Goal: Task Accomplishment & Management: Manage account settings

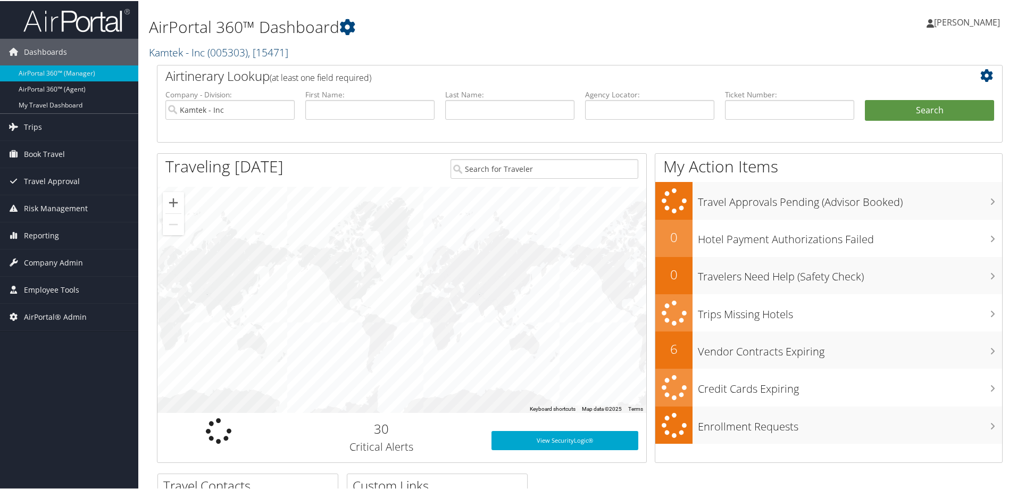
click at [181, 55] on link "Kamtek - Inc ( 005303 ) , [ 15471 ]" at bounding box center [218, 51] width 139 height 14
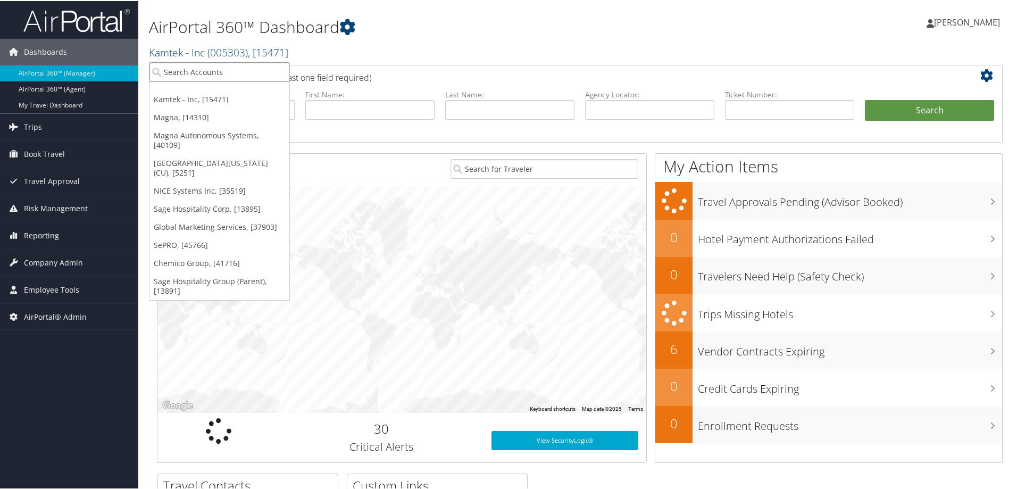
click at [184, 71] on input "search" at bounding box center [219, 71] width 140 height 20
type input "star"
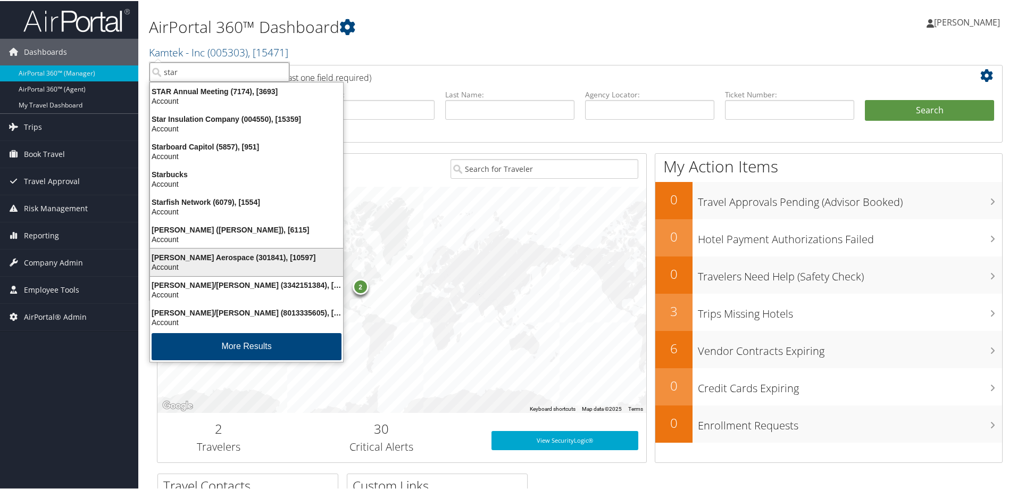
click at [203, 254] on div "Stark Aerospace (301841), [10597]" at bounding box center [247, 257] width 206 height 10
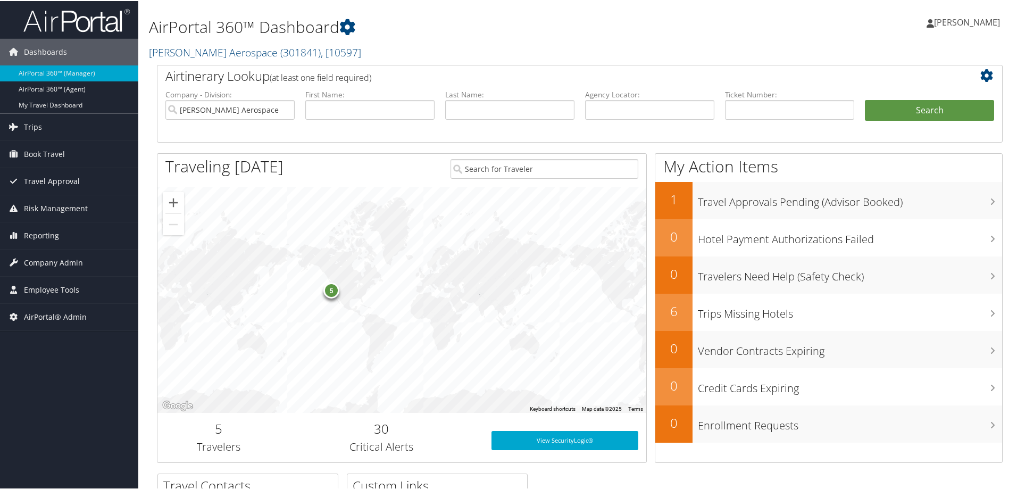
click at [43, 183] on span "Travel Approval" at bounding box center [52, 180] width 56 height 27
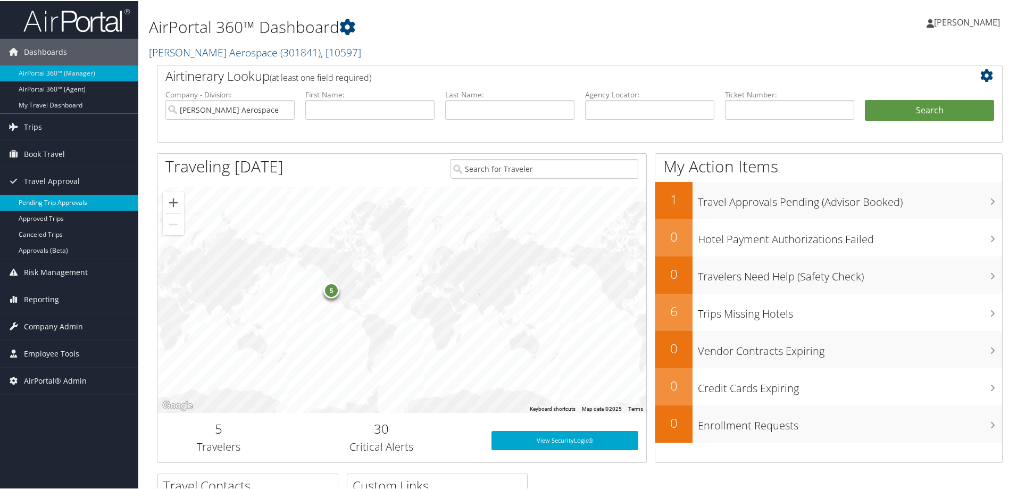
click at [41, 197] on link "Pending Trip Approvals" at bounding box center [69, 202] width 138 height 16
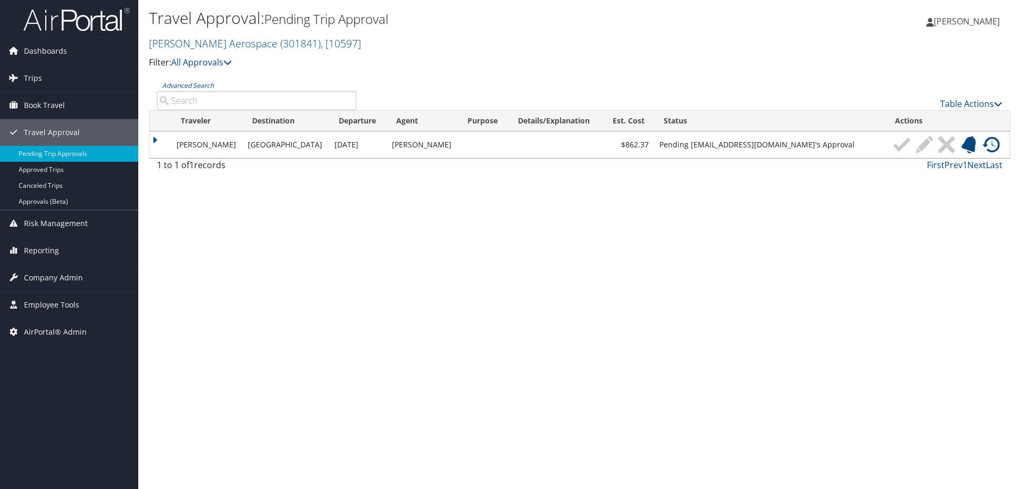
click at [822, 145] on td "Pending [EMAIL_ADDRESS][DOMAIN_NAME]'s Approval" at bounding box center [769, 144] width 231 height 27
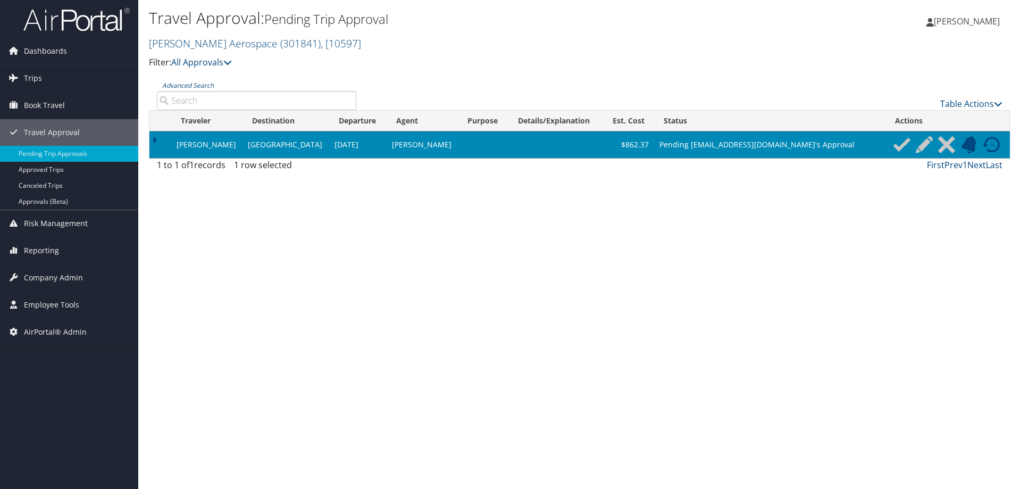
click at [896, 141] on img at bounding box center [902, 144] width 17 height 17
click at [896, 146] on img at bounding box center [902, 144] width 17 height 17
click at [921, 144] on img at bounding box center [924, 144] width 17 height 17
click at [549, 218] on div "Travel Approval: Pending Trip Approval Stark Aerospace ( 301841 ) , [ 10597 ] K…" at bounding box center [579, 244] width 883 height 489
click at [157, 138] on td at bounding box center [160, 144] width 22 height 27
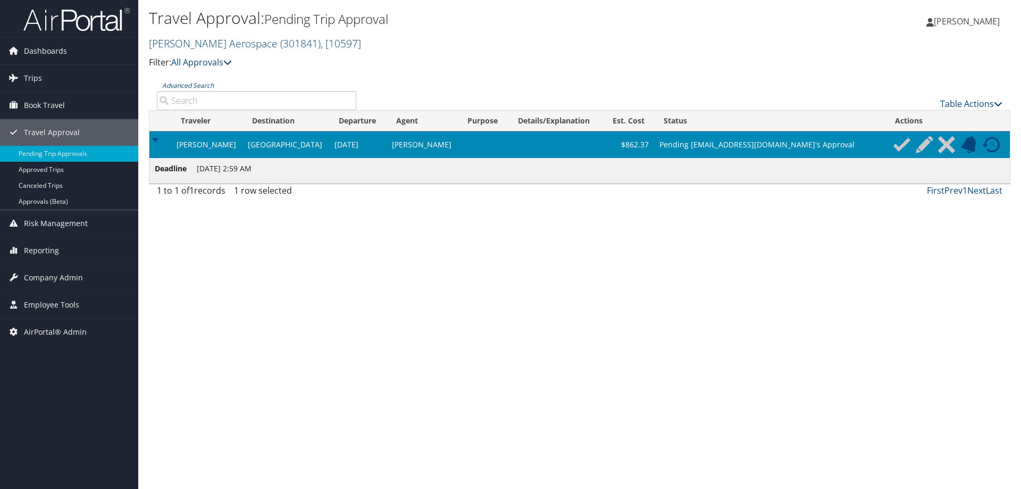
click at [176, 170] on span "Deadline" at bounding box center [175, 169] width 40 height 12
click at [975, 103] on link "Table Actions" at bounding box center [971, 104] width 62 height 12
click at [874, 208] on div at bounding box center [510, 244] width 1021 height 489
click at [54, 195] on link "Approvals (Beta)" at bounding box center [69, 202] width 138 height 16
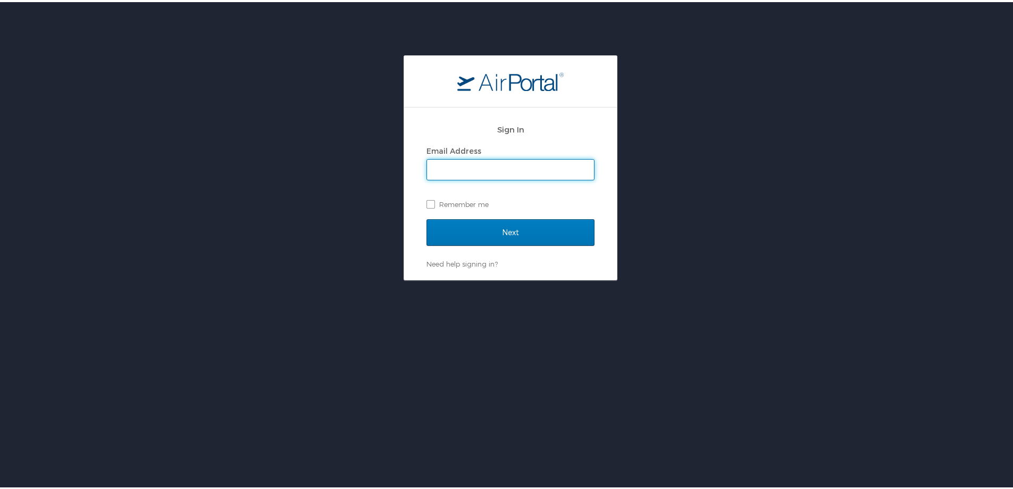
type input "[PERSON_NAME][EMAIL_ADDRESS][PERSON_NAME][DOMAIN_NAME]"
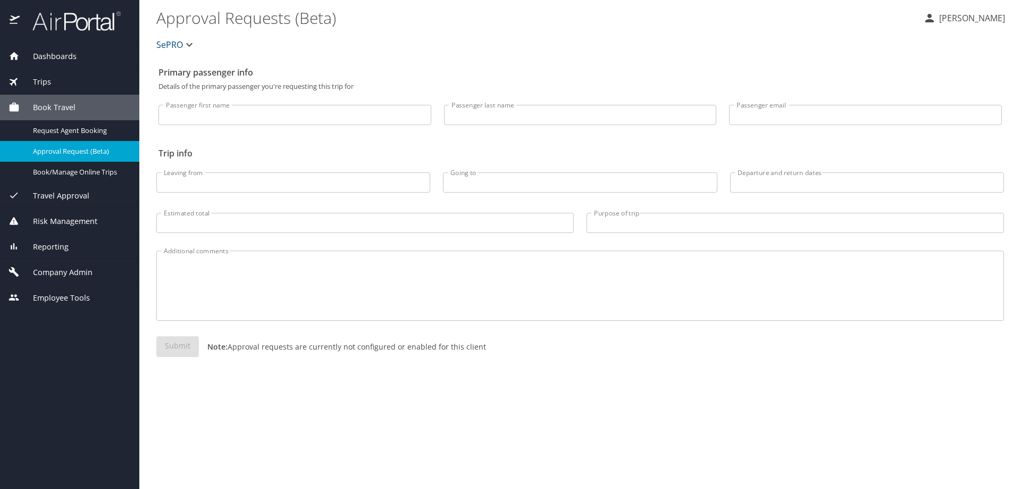
click at [176, 48] on span "SePRO" at bounding box center [169, 44] width 27 height 15
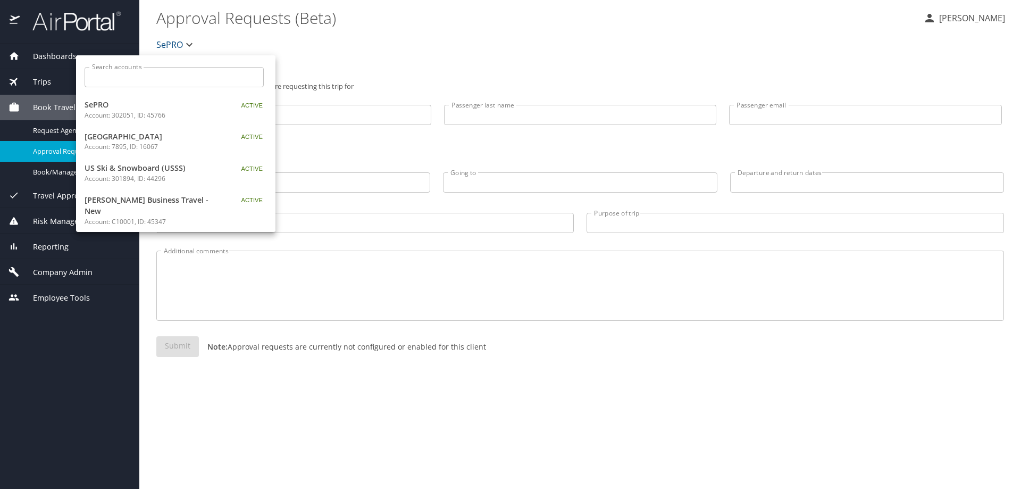
click at [177, 74] on input "Search accounts" at bounding box center [177, 77] width 172 height 20
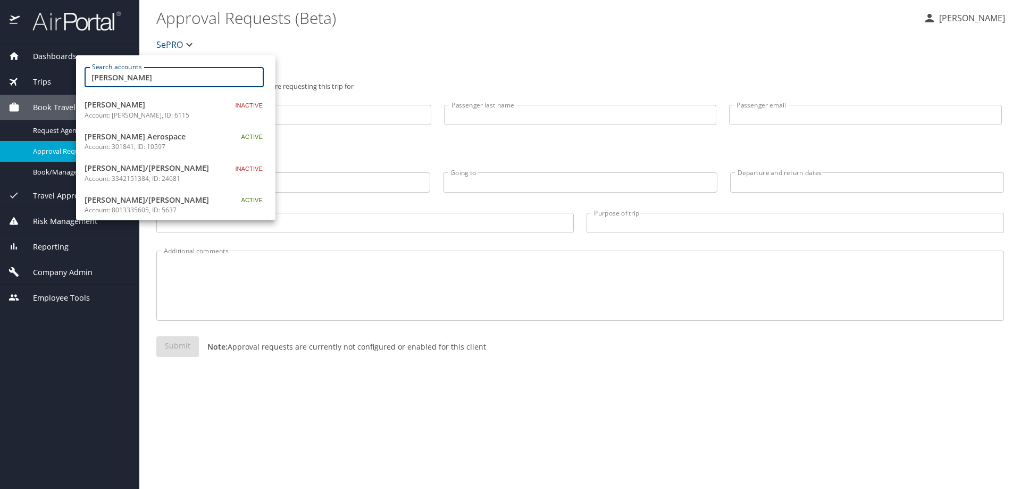
type input "stark"
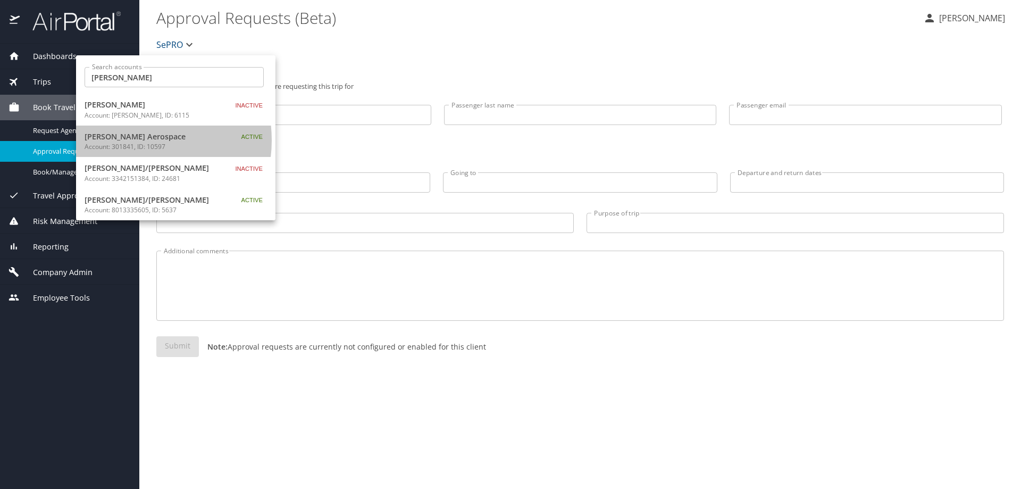
click at [137, 140] on span "[PERSON_NAME] Aerospace" at bounding box center [151, 137] width 133 height 12
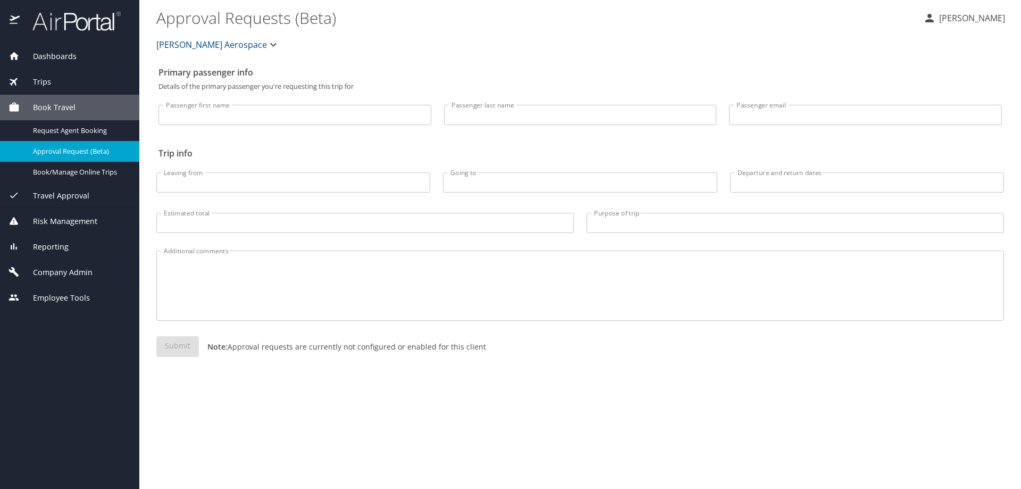
click at [62, 191] on span "Travel Approval" at bounding box center [55, 196] width 70 height 12
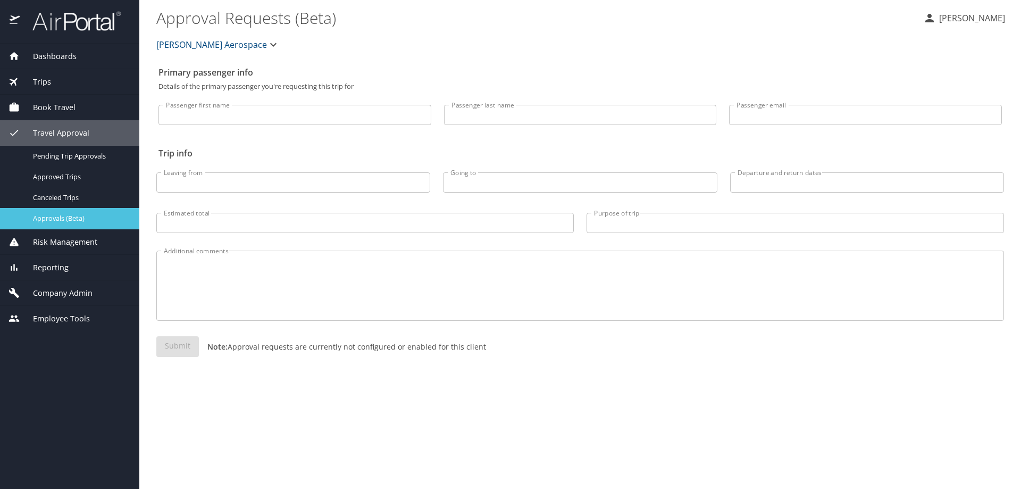
click at [58, 214] on span "Approvals (Beta)" at bounding box center [80, 218] width 94 height 10
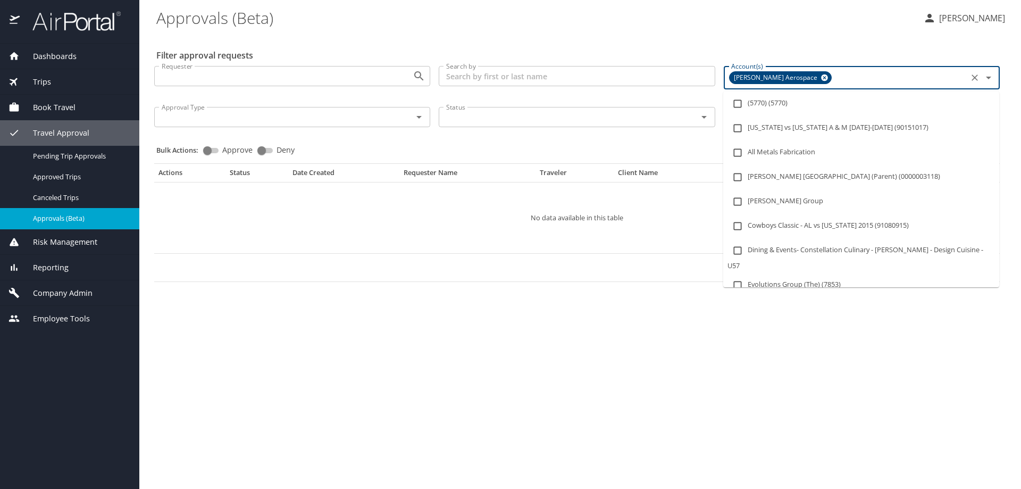
click at [898, 77] on input "Account(s)" at bounding box center [899, 78] width 131 height 14
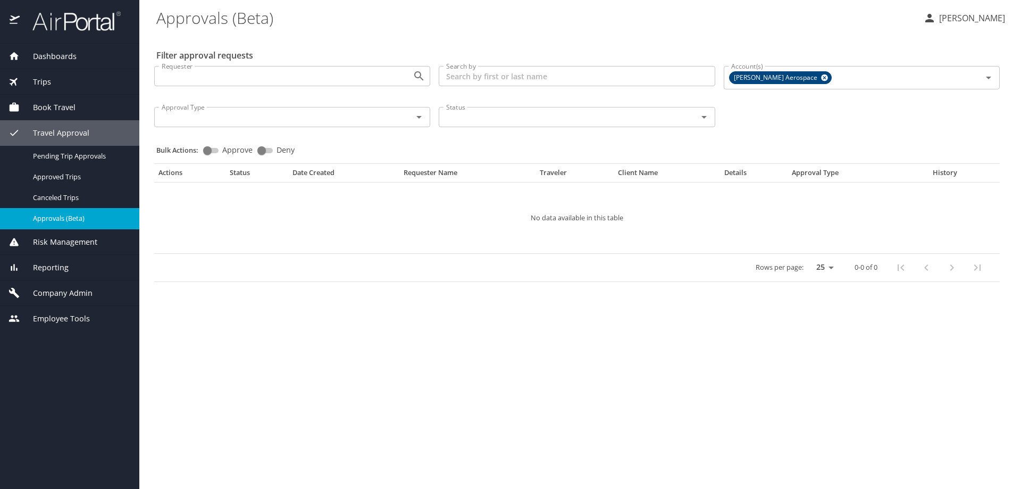
click at [704, 16] on \(Beta\) "Approvals (Beta)" at bounding box center [535, 17] width 759 height 33
click at [56, 177] on span "Approved Trips" at bounding box center [80, 177] width 94 height 10
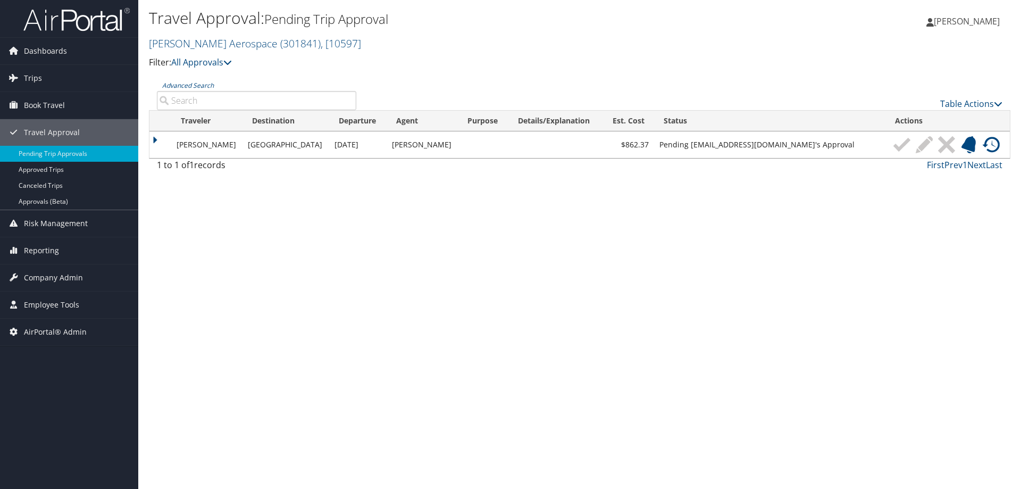
click at [157, 136] on td at bounding box center [160, 144] width 22 height 27
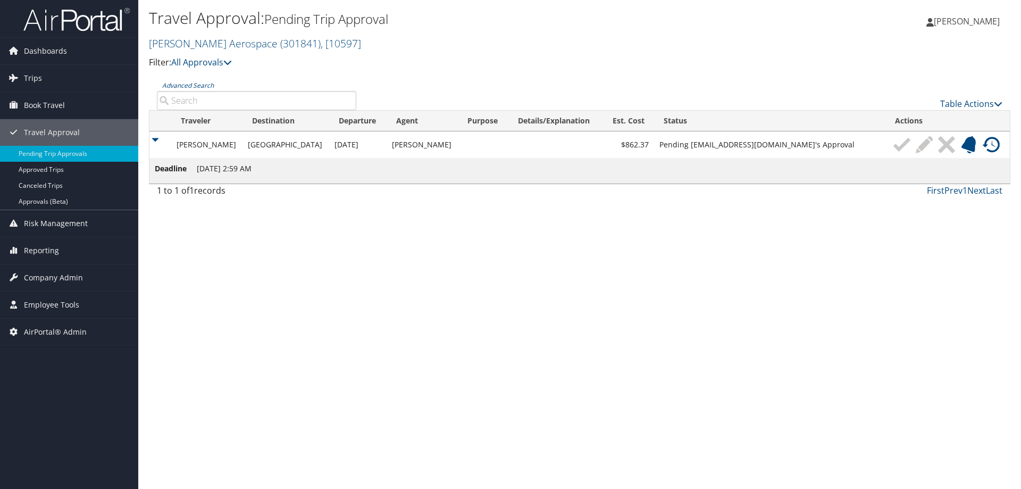
click at [174, 166] on span "Deadline" at bounding box center [175, 169] width 40 height 12
click at [993, 144] on img at bounding box center [991, 144] width 17 height 17
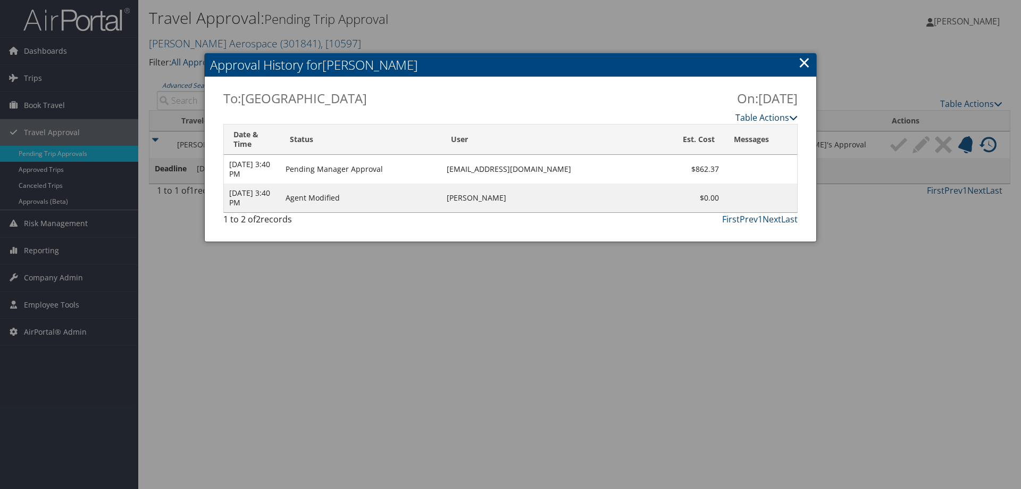
click at [761, 117] on link "Table Actions" at bounding box center [767, 118] width 62 height 12
click at [806, 62] on link "×" at bounding box center [804, 62] width 12 height 21
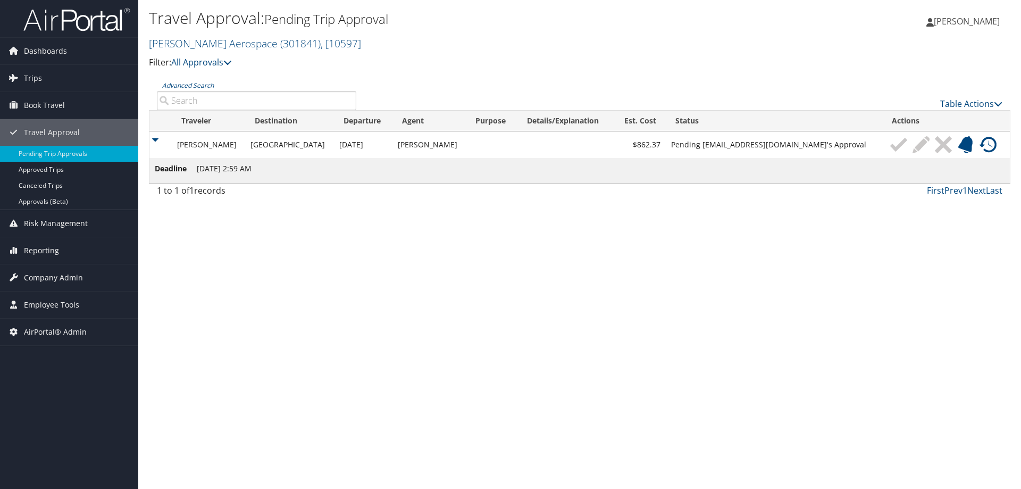
click at [963, 145] on img at bounding box center [965, 144] width 17 height 17
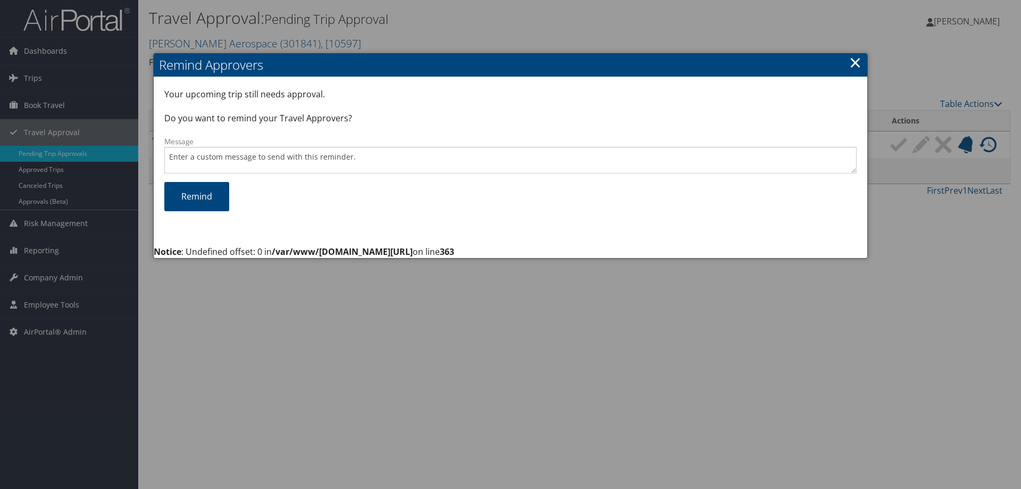
click at [852, 61] on div "×" at bounding box center [855, 62] width 12 height 21
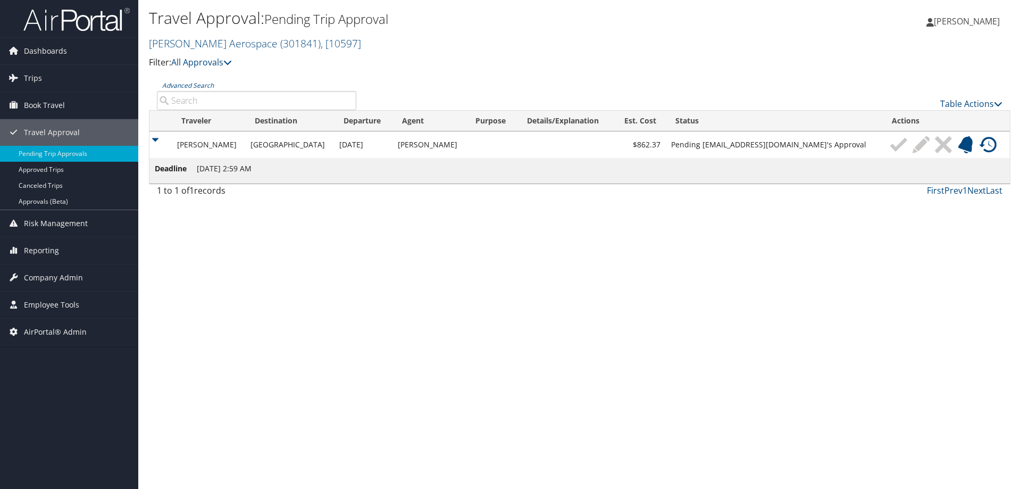
click at [890, 148] on img at bounding box center [898, 144] width 17 height 17
click at [47, 166] on link "Approved Trips" at bounding box center [69, 170] width 138 height 16
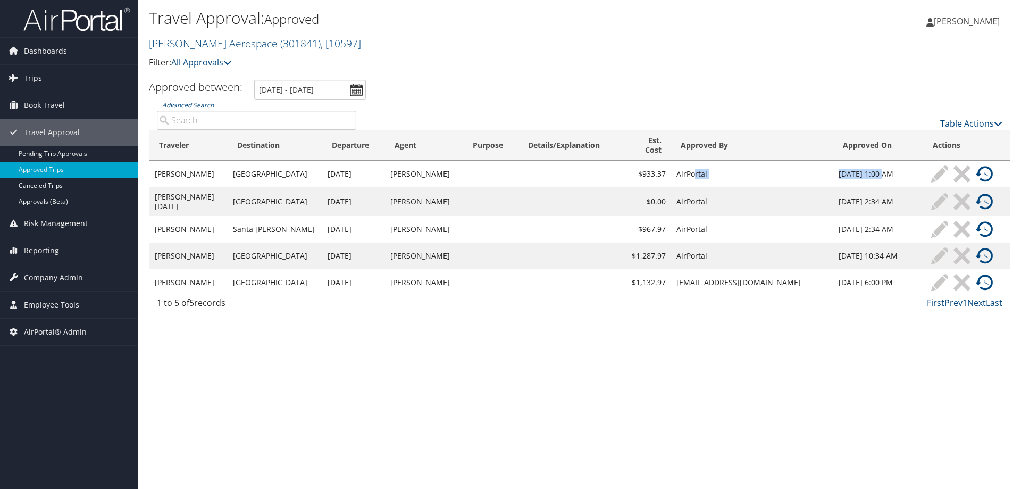
drag, startPoint x: 678, startPoint y: 164, endPoint x: 912, endPoint y: 163, distance: 234.0
click at [872, 164] on tr "[PERSON_NAME] Sacramento [DATE] [PERSON_NAME] $933.37 AirPortal [DATE] 1:00 AM" at bounding box center [579, 174] width 861 height 27
click at [979, 168] on img at bounding box center [984, 173] width 17 height 17
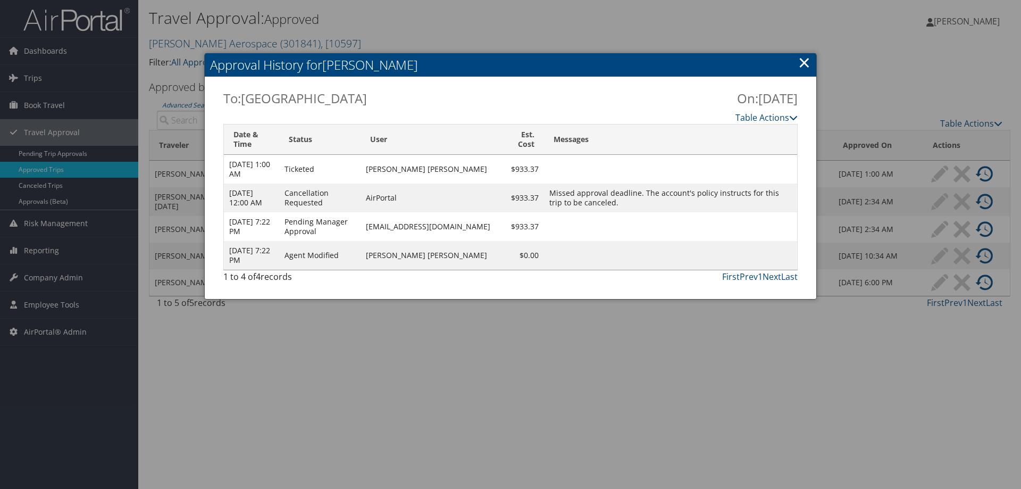
click at [807, 60] on link "×" at bounding box center [804, 62] width 12 height 21
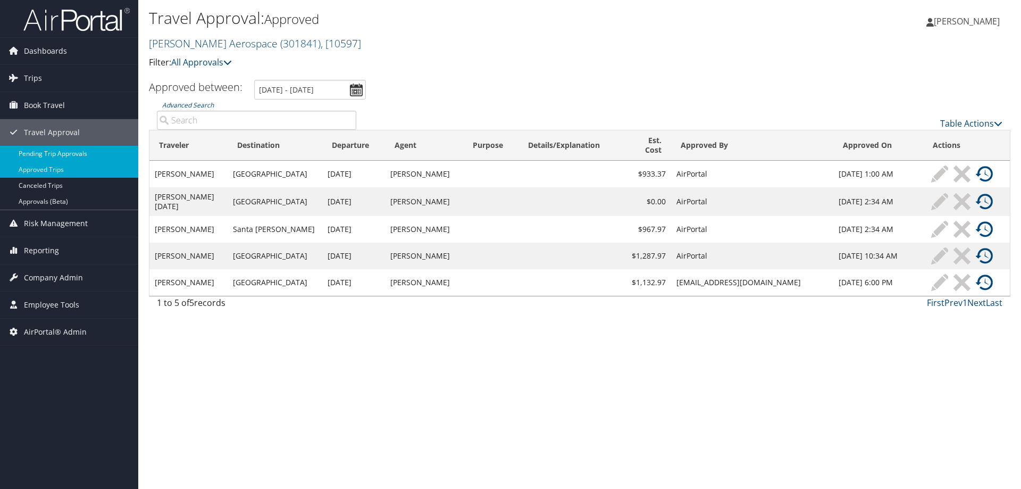
click at [41, 153] on link "Pending Trip Approvals" at bounding box center [69, 154] width 138 height 16
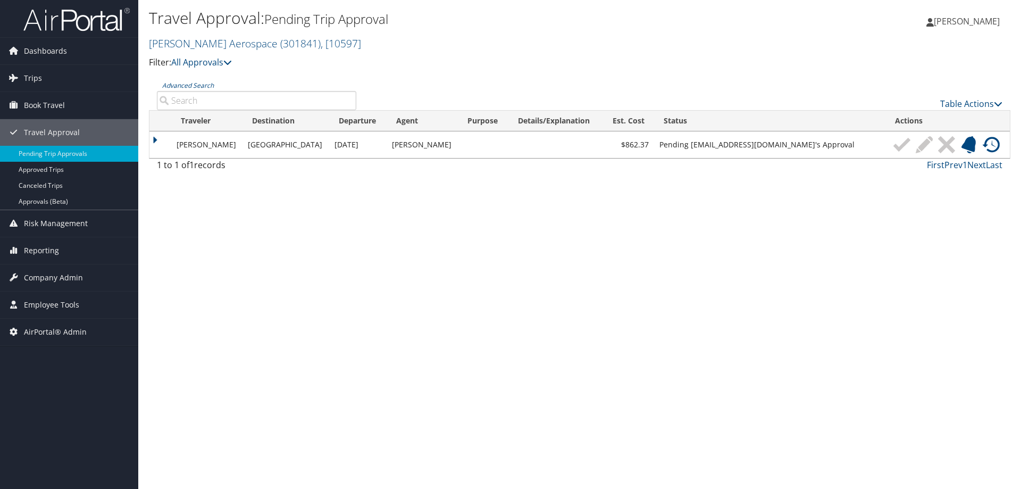
click at [155, 138] on td at bounding box center [160, 144] width 22 height 27
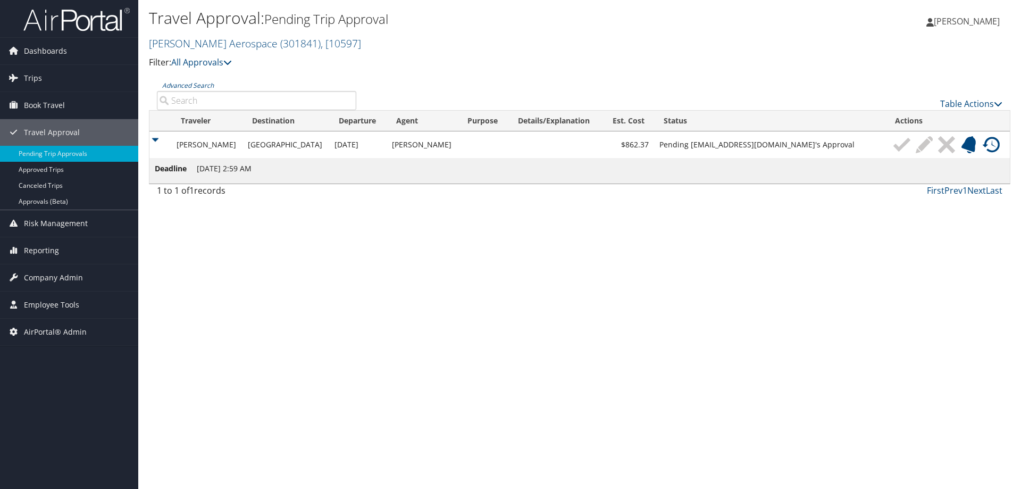
click at [993, 146] on img at bounding box center [991, 144] width 17 height 17
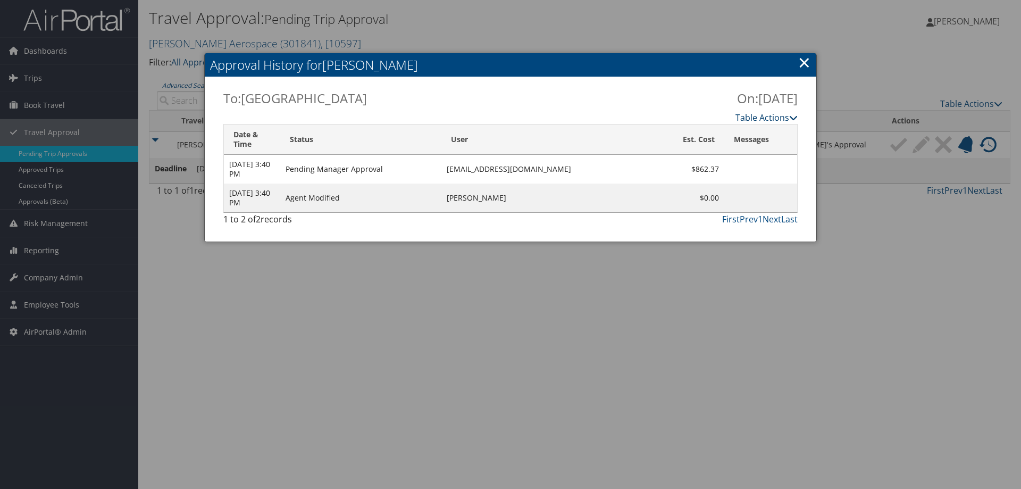
click at [778, 114] on link "Table Actions" at bounding box center [767, 118] width 62 height 12
click at [545, 75] on h2 "Approval History for [PERSON_NAME]" at bounding box center [511, 64] width 612 height 23
click at [533, 96] on h2 "On: [DATE]" at bounding box center [658, 98] width 279 height 18
